Goal: Task Accomplishment & Management: Use online tool/utility

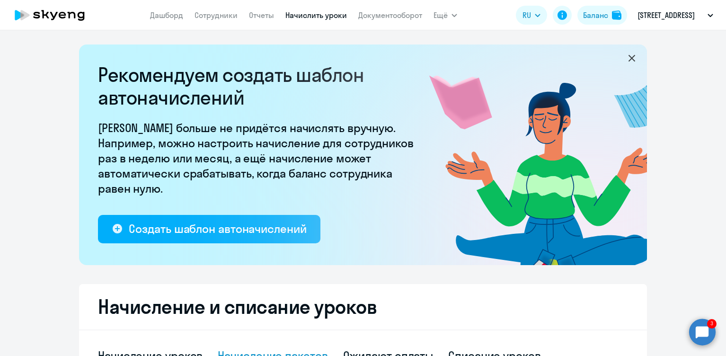
select select "10"
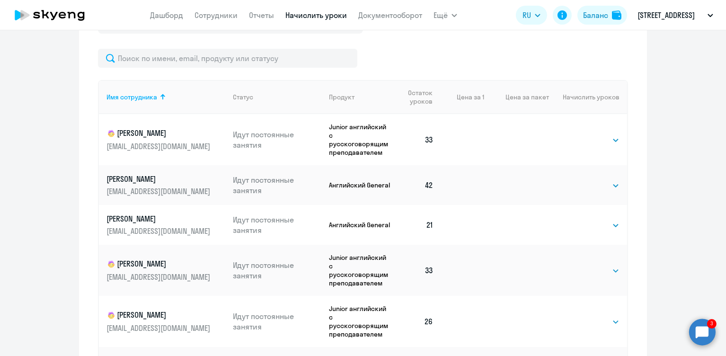
click at [705, 333] on circle at bounding box center [702, 332] width 27 height 27
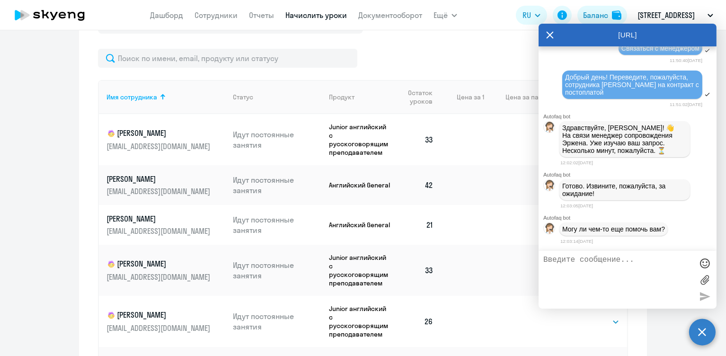
scroll to position [6961, 0]
click at [452, 52] on div at bounding box center [363, 58] width 530 height 19
click at [708, 14] on icon "button" at bounding box center [711, 15] width 6 height 3
click at [551, 32] on icon at bounding box center [550, 35] width 8 height 23
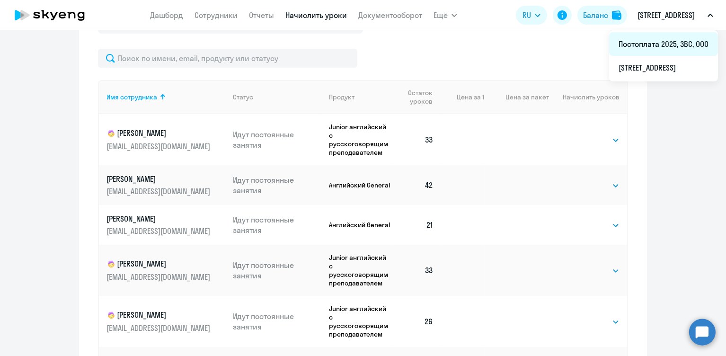
click at [661, 45] on li "Постоплата 2025, 3ВС, ООО" at bounding box center [663, 44] width 109 height 24
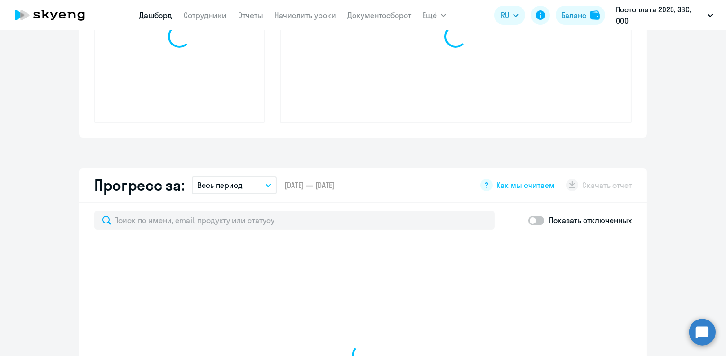
select select "30"
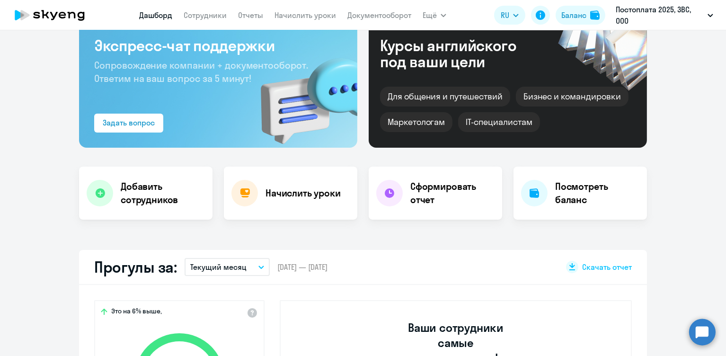
scroll to position [42, 0]
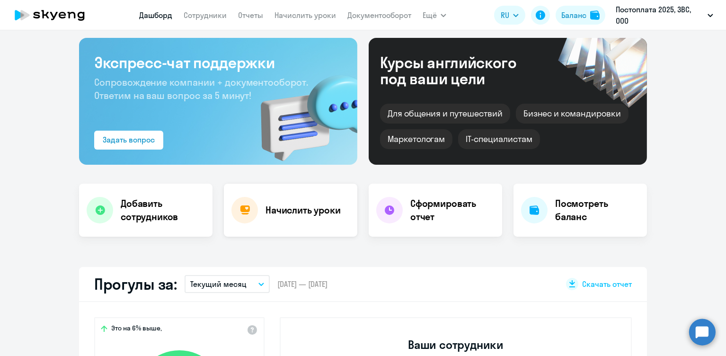
click at [289, 210] on h4 "Начислить уроки" at bounding box center [303, 210] width 75 height 13
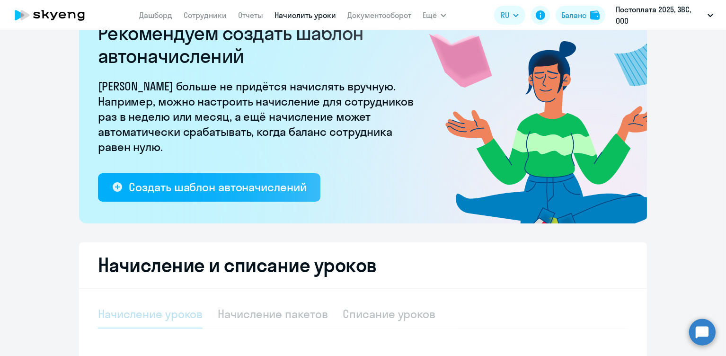
select select "10"
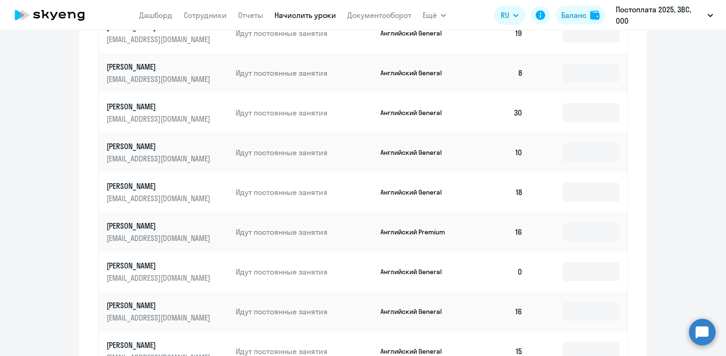
scroll to position [530, 0]
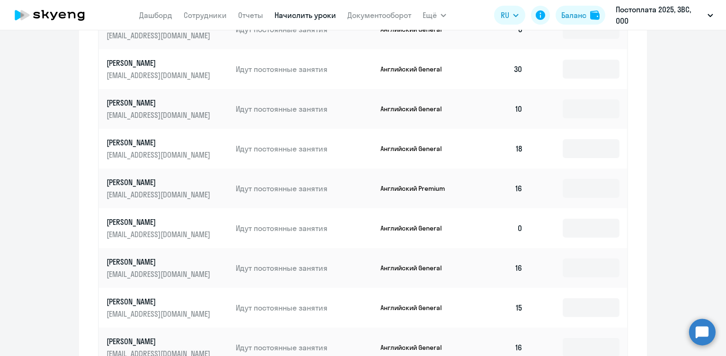
click at [706, 343] on circle at bounding box center [702, 332] width 27 height 27
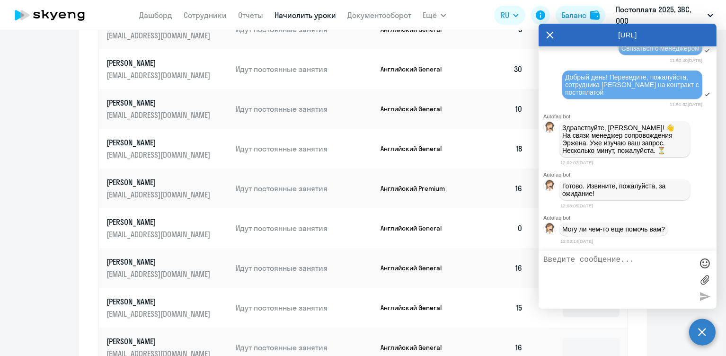
scroll to position [6961, 0]
click at [599, 262] on textarea at bounding box center [619, 280] width 150 height 48
type textarea "Спасибо большое! больше ничего не требуется"
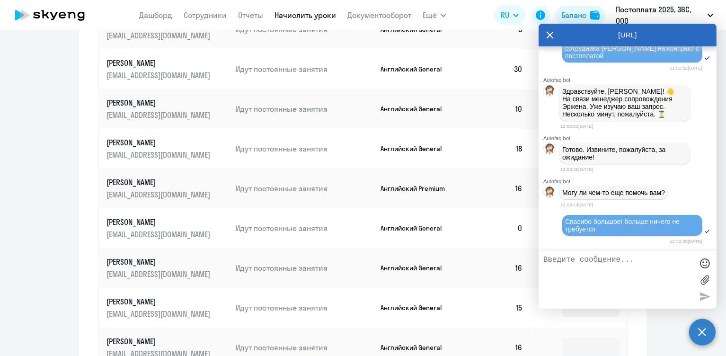
scroll to position [6999, 0]
click at [551, 34] on icon at bounding box center [550, 34] width 7 height 7
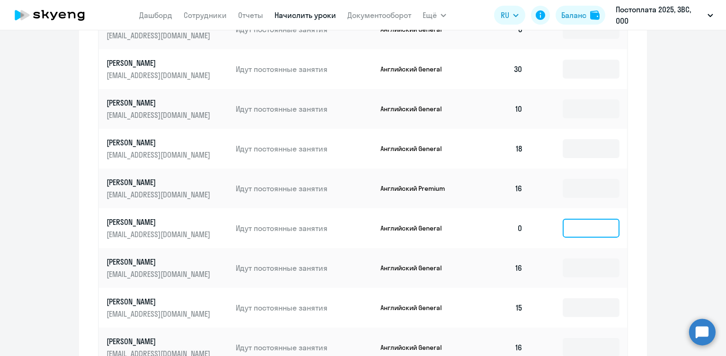
click at [596, 232] on input at bounding box center [591, 228] width 57 height 19
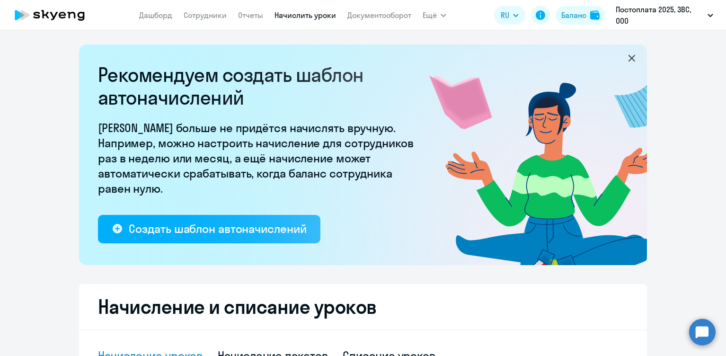
scroll to position [163, 0]
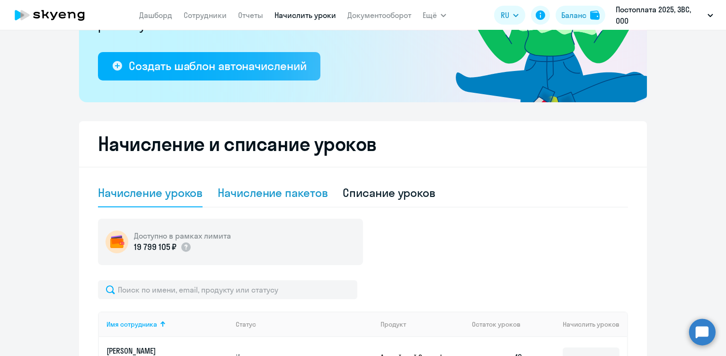
click at [313, 195] on div "Начисление пакетов" at bounding box center [273, 192] width 110 height 15
select select "10"
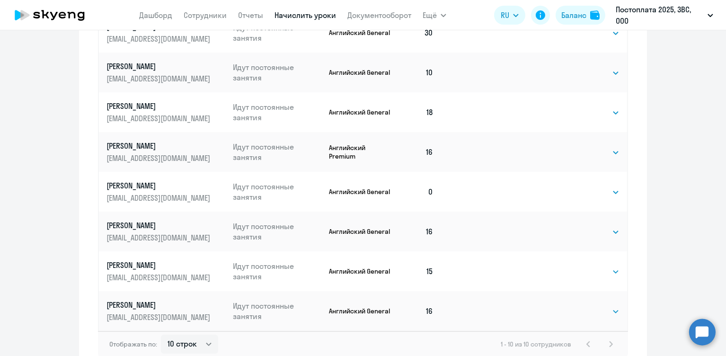
scroll to position [577, 0]
select select "16"
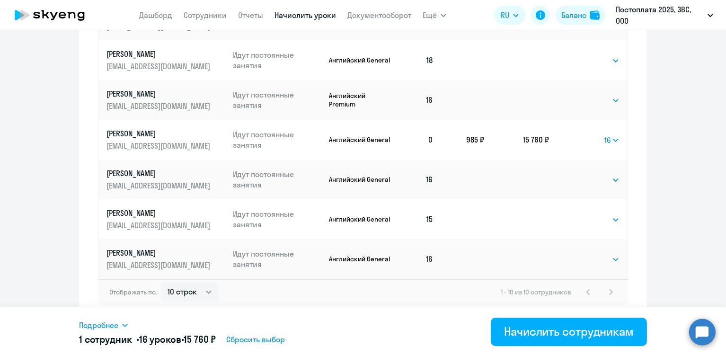
scroll to position [627, 0]
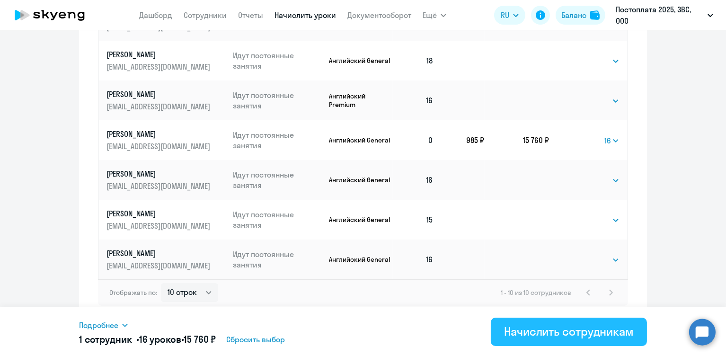
click at [578, 329] on div "Начислить сотрудникам" at bounding box center [569, 331] width 130 height 15
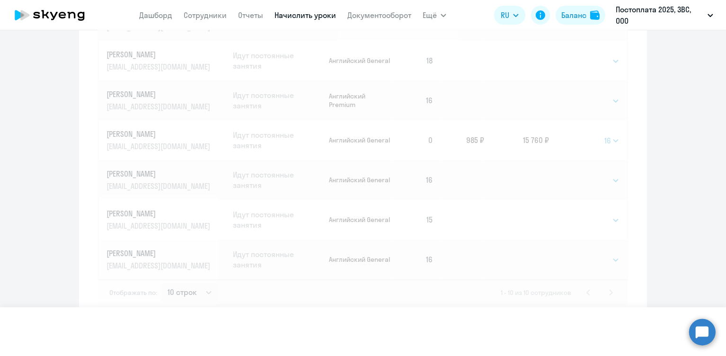
select select
